Goal: Task Accomplishment & Management: Manage account settings

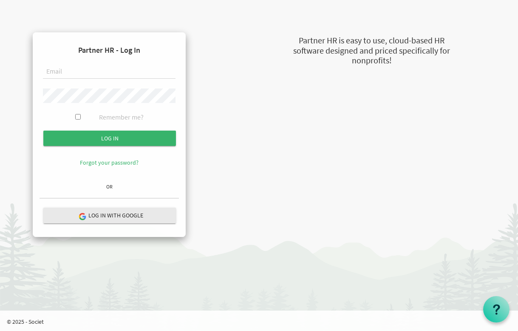
type input "[EMAIL_ADDRESS][DOMAIN_NAME]"
drag, startPoint x: 77, startPoint y: 118, endPoint x: 89, endPoint y: 129, distance: 16.3
click at [77, 118] on input "Remember me?" at bounding box center [78, 117] width 6 height 6
checkbox input "true"
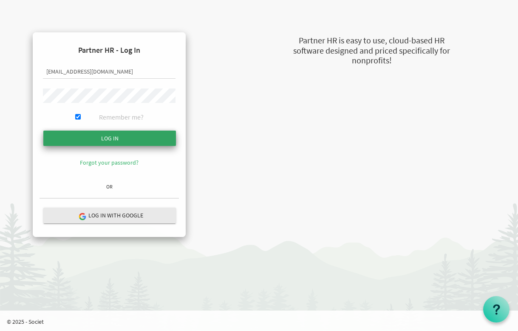
click at [107, 136] on input "Log in" at bounding box center [109, 138] width 133 height 15
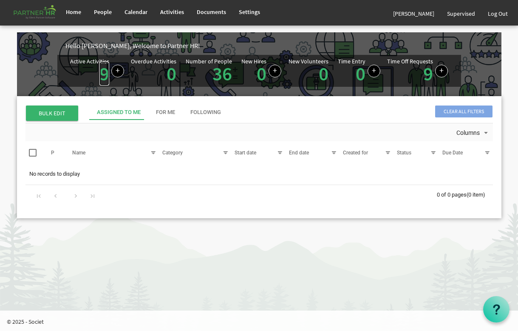
click at [102, 69] on link "9" at bounding box center [104, 74] width 10 height 24
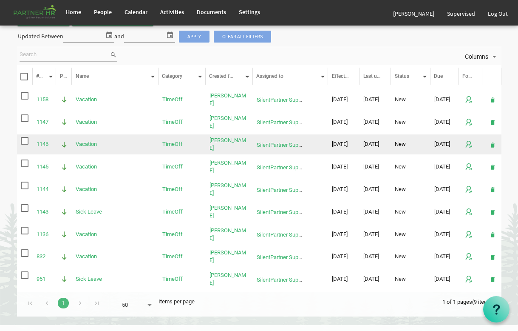
scroll to position [54, 0]
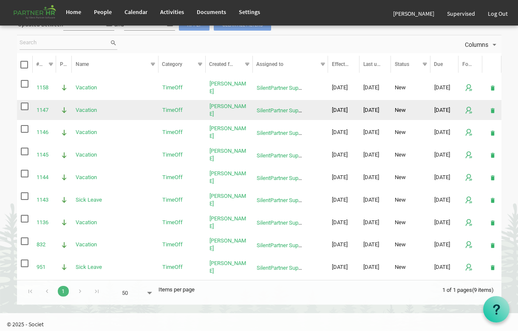
click at [23, 105] on span "checkbox" at bounding box center [25, 106] width 8 height 8
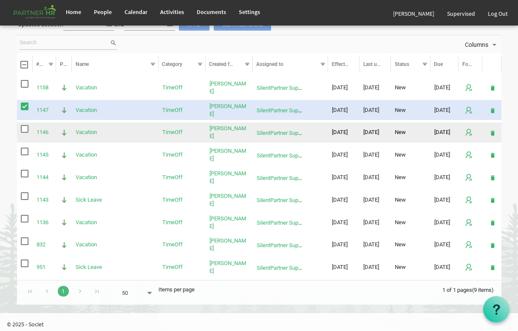
drag, startPoint x: 23, startPoint y: 125, endPoint x: 27, endPoint y: 135, distance: 10.3
click at [23, 125] on span "checkbox" at bounding box center [25, 129] width 8 height 8
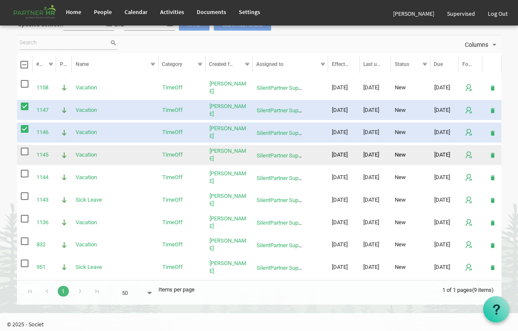
drag, startPoint x: 24, startPoint y: 150, endPoint x: 24, endPoint y: 158, distance: 7.7
click at [24, 150] on span "checkbox" at bounding box center [25, 152] width 8 height 8
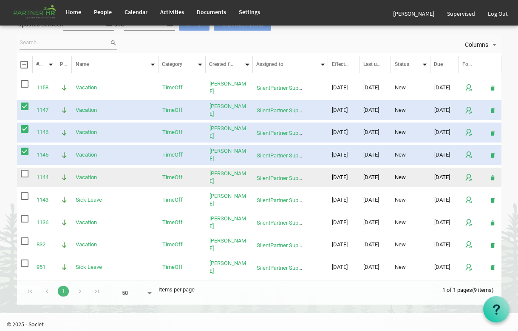
click at [26, 171] on span "checkbox" at bounding box center [25, 174] width 8 height 8
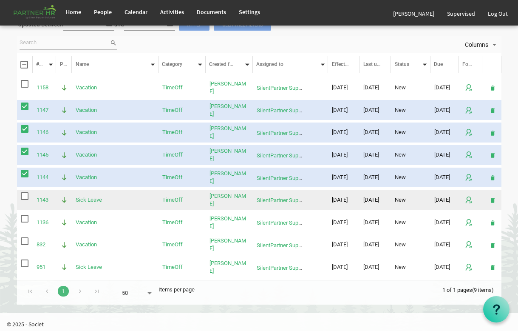
click at [23, 194] on span "checkbox" at bounding box center [25, 196] width 8 height 8
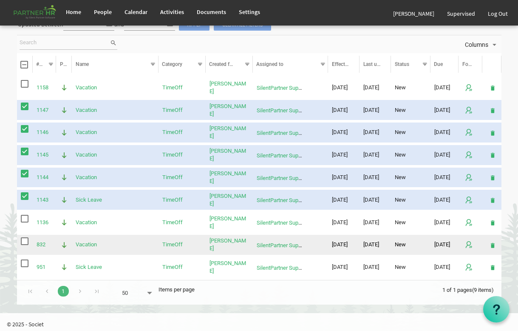
click at [24, 242] on span "checkbox" at bounding box center [25, 241] width 8 height 8
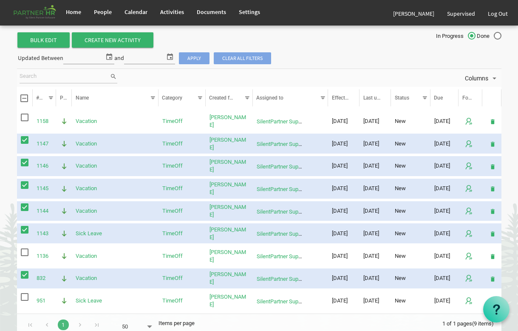
scroll to position [21, 0]
click at [226, 278] on link "Shelina Akter" at bounding box center [228, 277] width 37 height 14
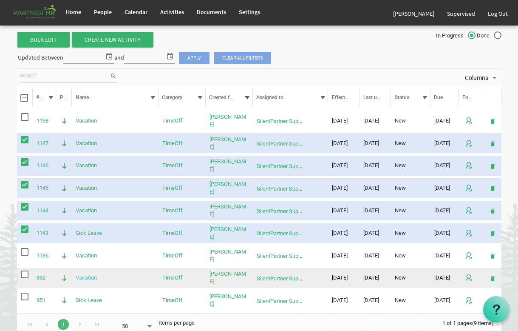
click at [88, 276] on link "Vacation" at bounding box center [86, 277] width 21 height 6
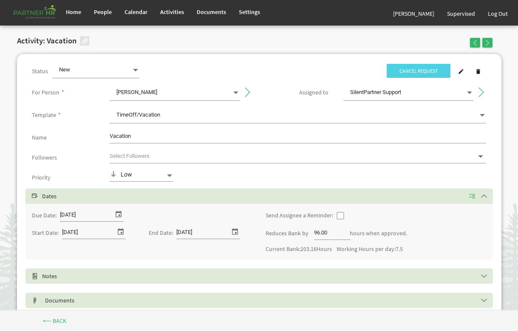
click at [45, 43] on h2 "Activity: Vacation" at bounding box center [47, 41] width 60 height 9
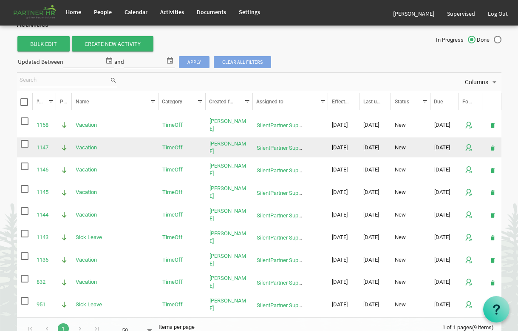
scroll to position [17, 0]
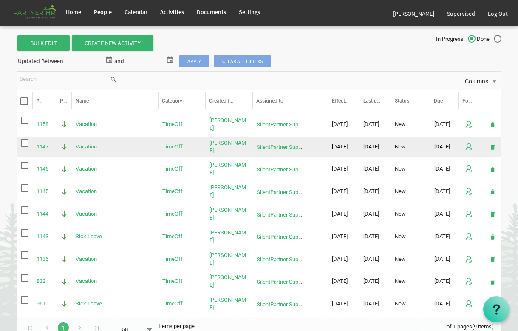
click at [25, 142] on span "checkbox" at bounding box center [25, 143] width 8 height 8
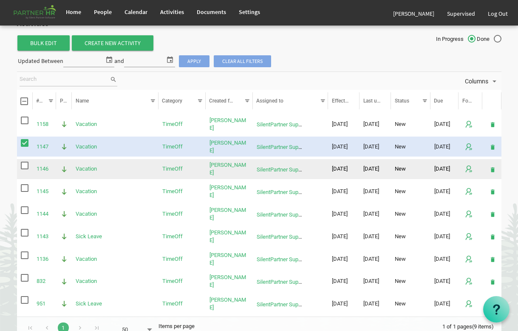
click at [24, 166] on span "checkbox" at bounding box center [25, 166] width 8 height 8
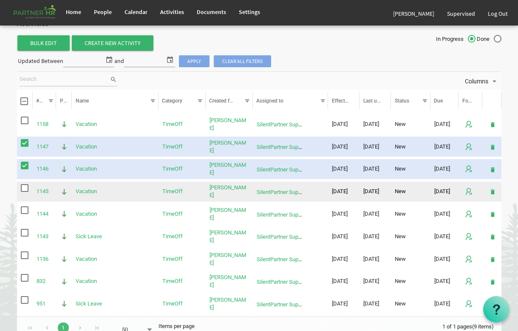
click at [24, 188] on span "checkbox" at bounding box center [25, 188] width 8 height 8
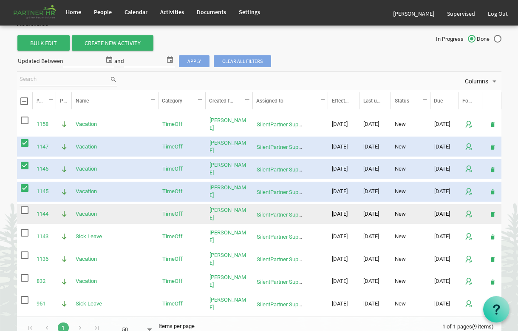
click at [27, 212] on span "checkbox" at bounding box center [25, 210] width 8 height 8
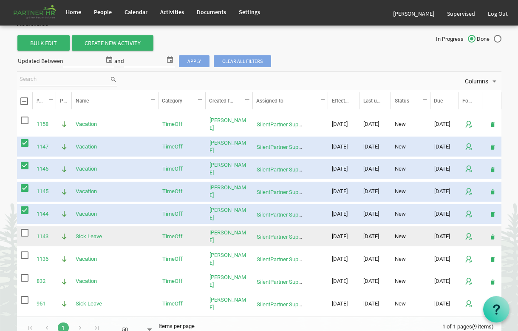
click at [25, 233] on span "checkbox" at bounding box center [25, 233] width 8 height 8
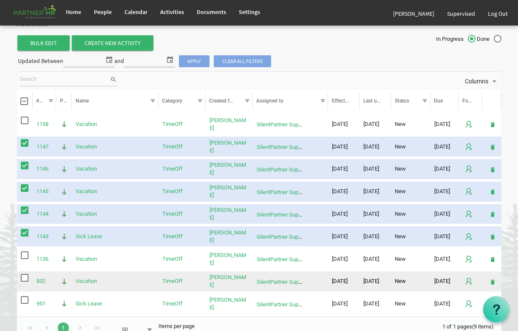
click at [22, 280] on span "checkbox" at bounding box center [25, 278] width 8 height 8
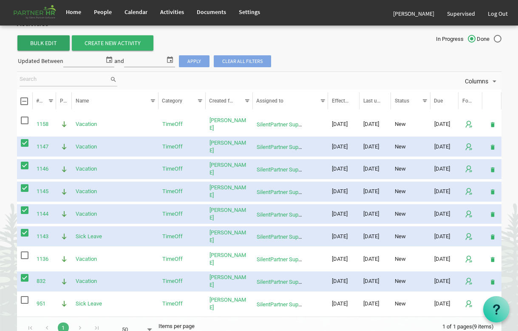
click at [47, 41] on span "Bulk Edit" at bounding box center [43, 42] width 52 height 15
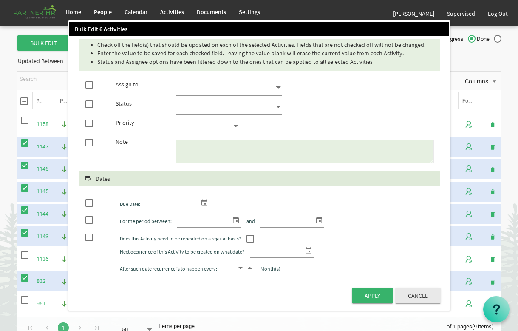
drag, startPoint x: 88, startPoint y: 103, endPoint x: 96, endPoint y: 102, distance: 8.6
click at [88, 103] on span at bounding box center [89, 104] width 8 height 8
click at [86, 102] on input "checkbox" at bounding box center [85, 102] width 0 height 0
checkbox input "true"
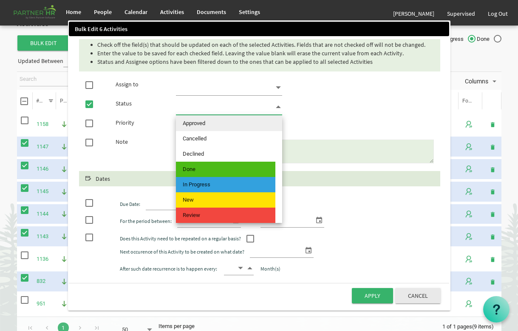
click at [280, 108] on span at bounding box center [279, 107] width 8 height 12
click at [220, 125] on span "Approved" at bounding box center [225, 123] width 99 height 15
type input "Approved"
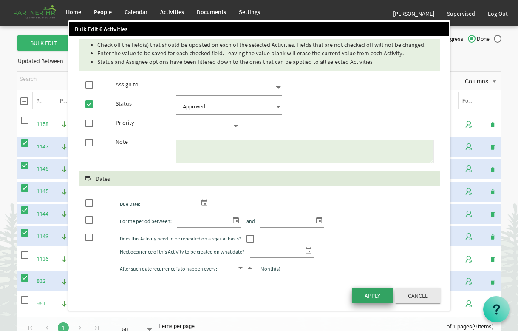
click at [372, 297] on button "Apply" at bounding box center [372, 295] width 41 height 15
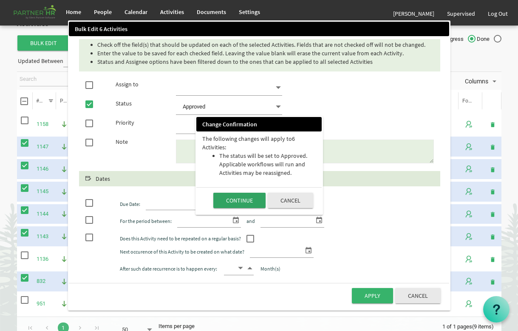
click at [247, 200] on button "Continue" at bounding box center [239, 200] width 52 height 15
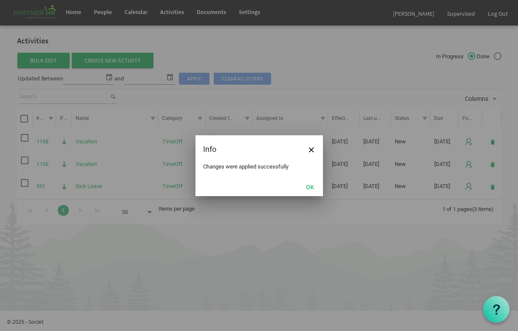
scroll to position [0, 0]
click at [310, 190] on button "OK" at bounding box center [310, 187] width 19 height 12
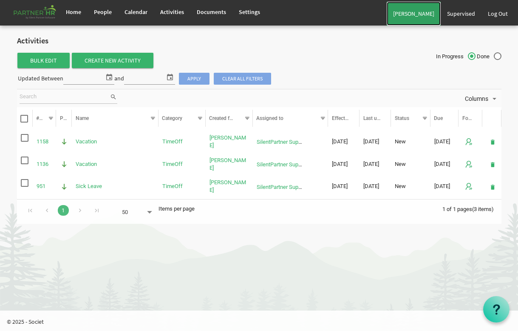
click at [422, 14] on link "[PERSON_NAME]" at bounding box center [414, 14] width 54 height 24
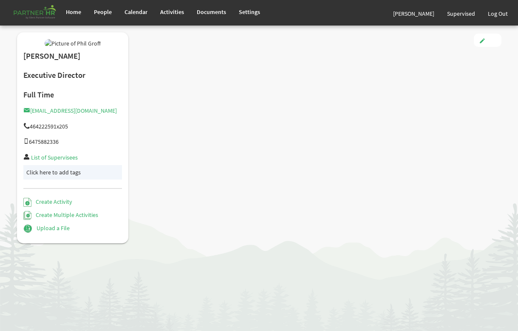
type input "Full Time"
type input "Executive"
type input "[DATE]"
type input "[DEMOGRAPHIC_DATA]"
type input "[DATE]"
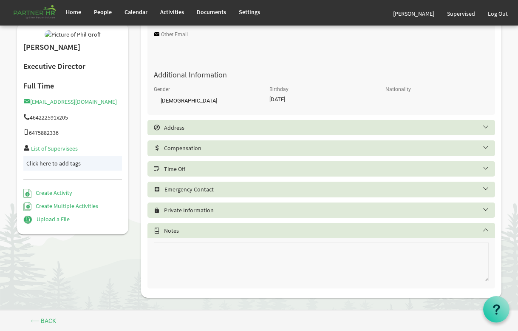
scroll to position [251, 0]
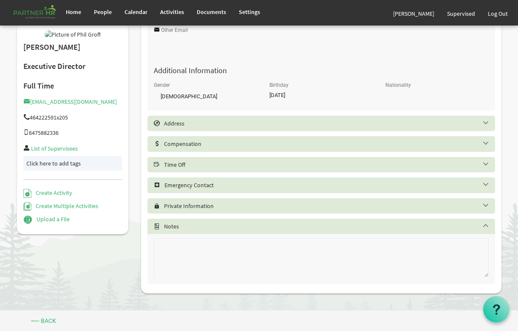
click at [180, 165] on h5 "Time Off" at bounding box center [328, 164] width 348 height 7
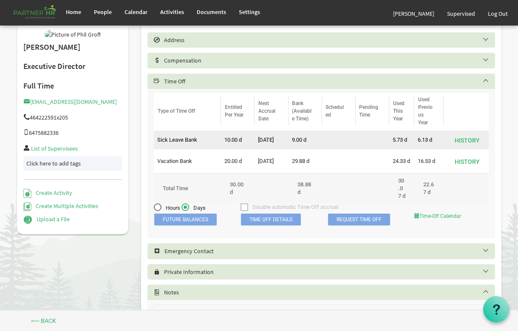
scroll to position [335, 0]
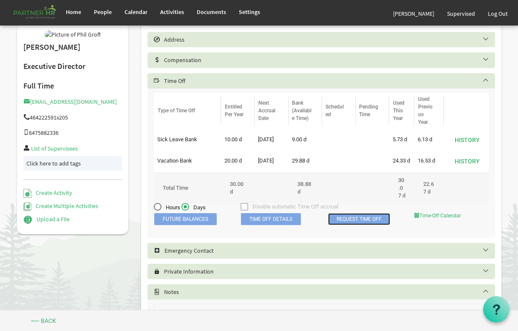
click at [355, 225] on link "Request Time Off" at bounding box center [359, 219] width 62 height 12
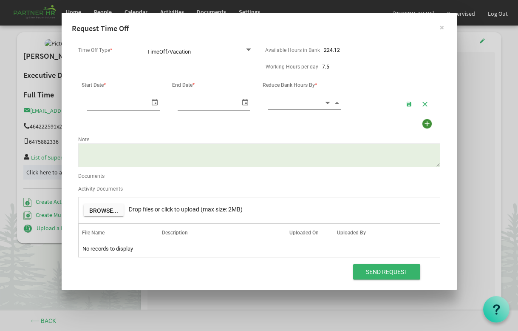
scroll to position [0, 9]
click at [154, 104] on span "select" at bounding box center [155, 102] width 10 height 12
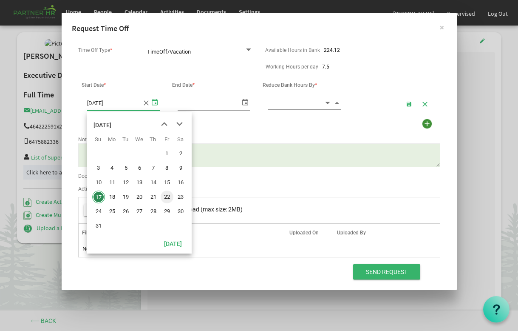
click at [166, 197] on span "22" at bounding box center [167, 196] width 13 height 13
type input "[DATE]"
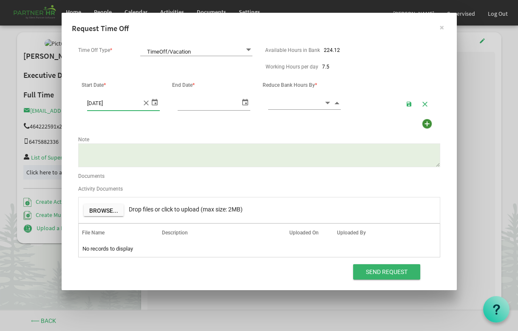
type input "[DATE]"
click at [245, 102] on span "select" at bounding box center [245, 102] width 10 height 12
click at [296, 103] on input at bounding box center [296, 102] width 56 height 13
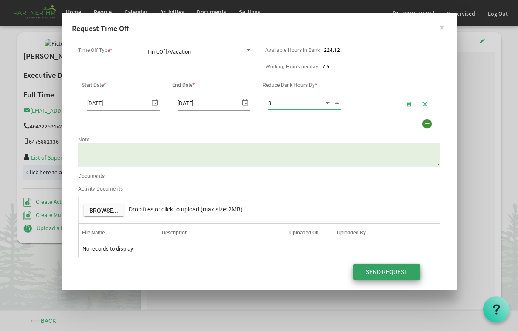
type input "8.00"
click at [381, 273] on input "Send Request" at bounding box center [386, 271] width 67 height 15
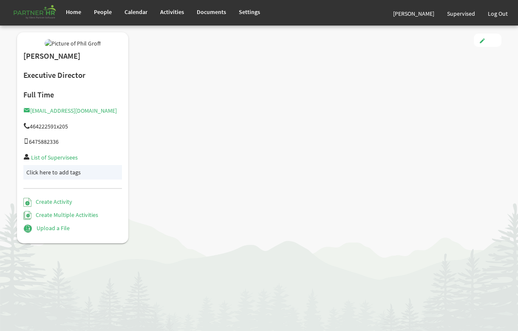
type input "Full Time"
type input "Executive"
type input "3/13/2023"
type input "Male"
type input "3/11/1966"
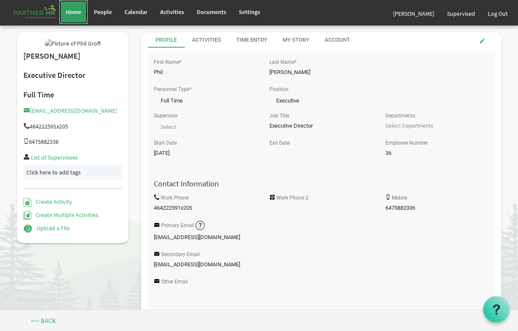
click at [69, 11] on span "Home" at bounding box center [73, 12] width 15 height 8
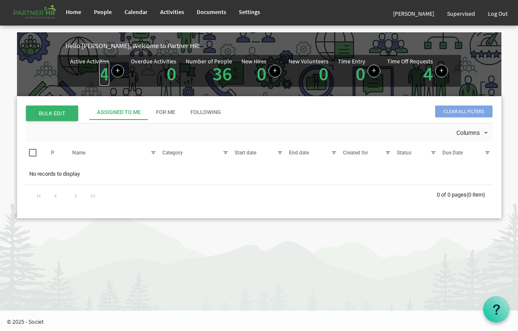
click at [104, 74] on link "4" at bounding box center [104, 74] width 10 height 24
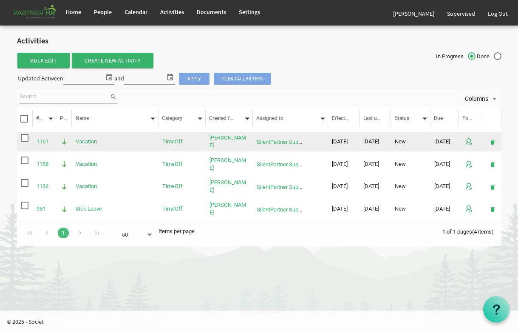
click at [26, 136] on span "checkbox" at bounding box center [25, 138] width 8 height 8
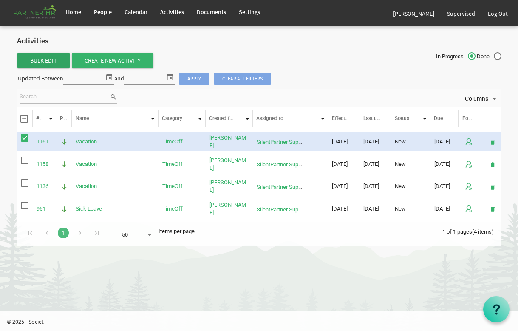
click at [46, 60] on span "Bulk Edit" at bounding box center [43, 60] width 52 height 15
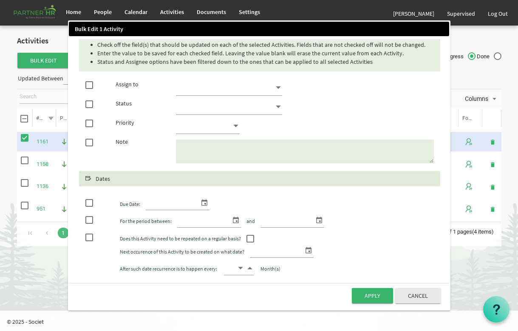
drag, startPoint x: 89, startPoint y: 102, endPoint x: 117, endPoint y: 99, distance: 28.2
click at [95, 102] on div at bounding box center [94, 103] width 30 height 9
click at [89, 105] on span at bounding box center [89, 104] width 8 height 8
click at [86, 102] on input "checkbox" at bounding box center [85, 102] width 0 height 0
checkbox input "true"
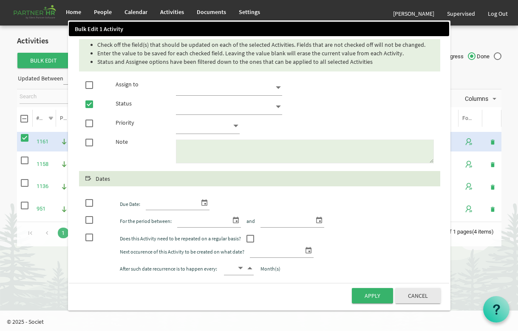
click at [279, 107] on span at bounding box center [279, 107] width 8 height 12
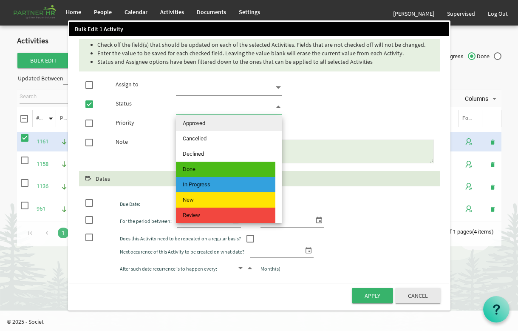
click at [242, 125] on span "Approved" at bounding box center [225, 123] width 99 height 15
type input "Approved"
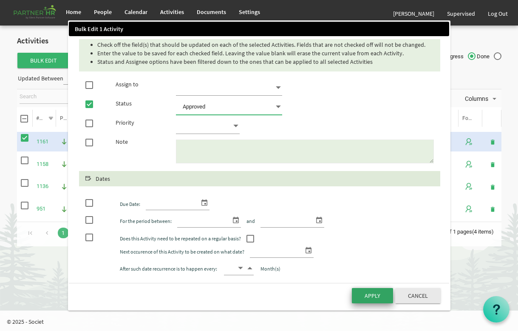
click at [375, 293] on button "Apply" at bounding box center [372, 295] width 41 height 15
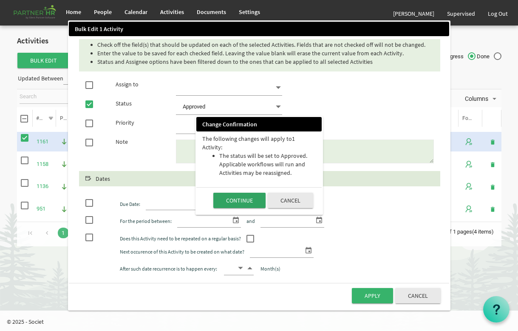
click at [238, 200] on button "Continue" at bounding box center [239, 200] width 52 height 15
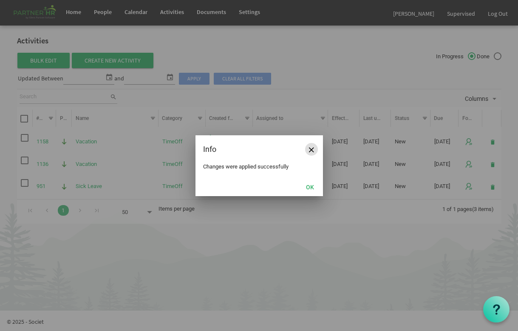
click at [311, 150] on span "Close" at bounding box center [311, 149] width 5 height 5
